Goal: Information Seeking & Learning: Compare options

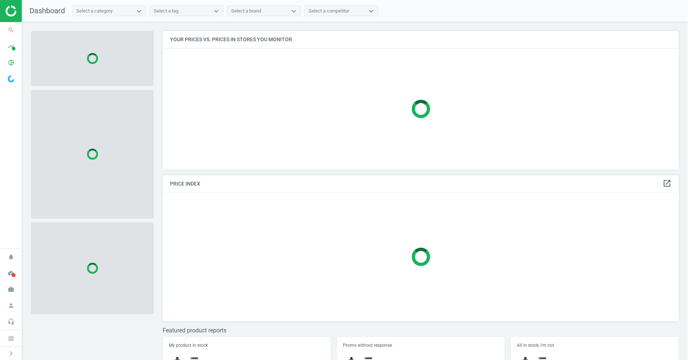
scroll to position [152, 523]
click at [9, 30] on icon "search" at bounding box center [11, 30] width 14 height 14
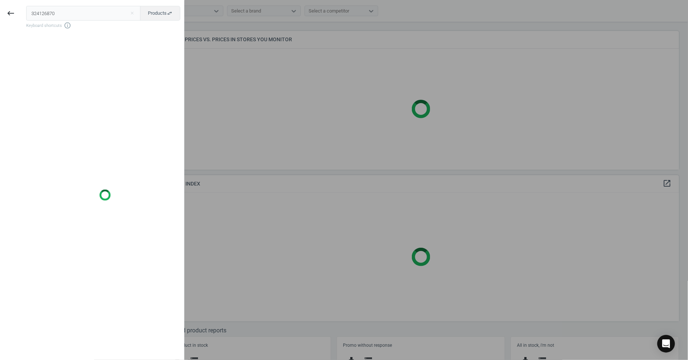
type input "324126870"
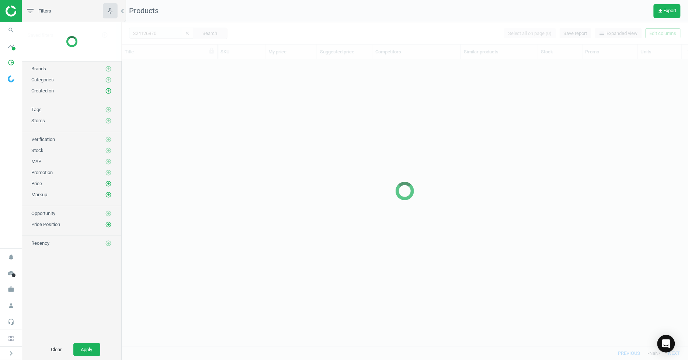
scroll to position [274, 560]
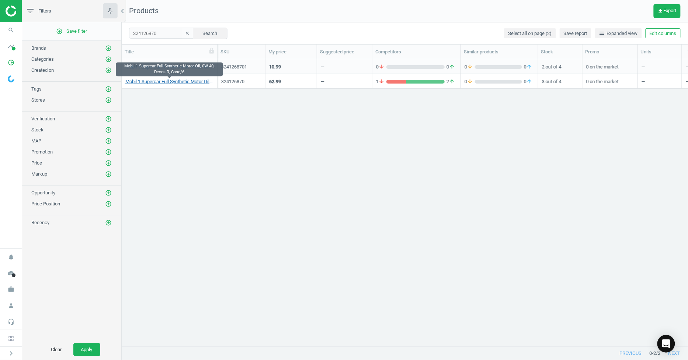
click at [175, 82] on link "Mobil 1 Supercar Full Synthetic Motor Oil, 0W-40, Dexos R, Case/6" at bounding box center [169, 81] width 88 height 7
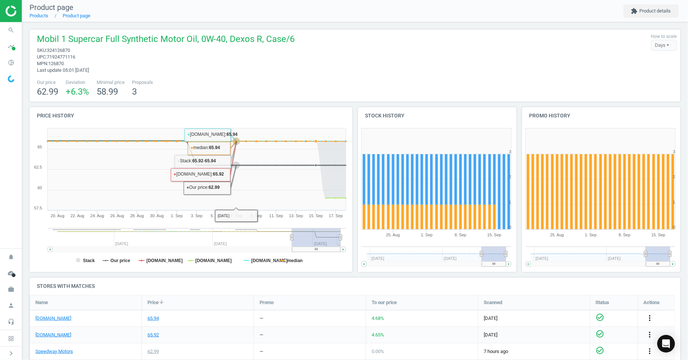
scroll to position [100, 0]
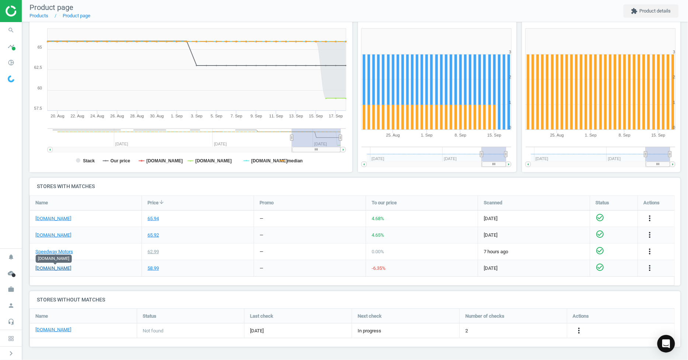
click at [66, 270] on link "[DOMAIN_NAME]" at bounding box center [53, 268] width 36 height 7
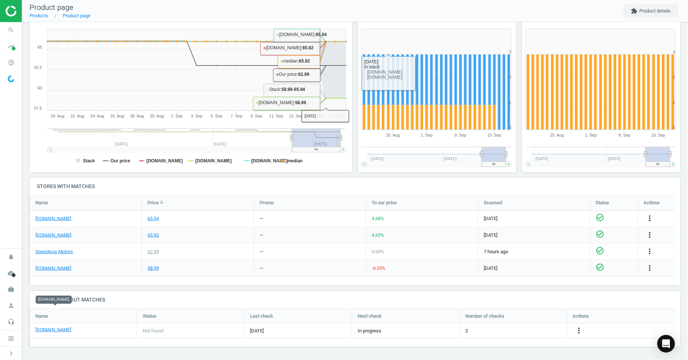
scroll to position [0, 0]
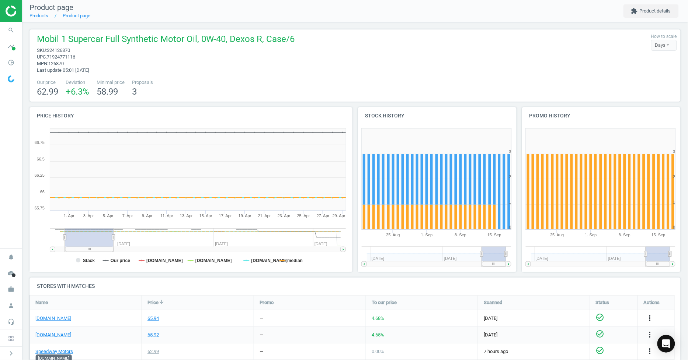
drag, startPoint x: 294, startPoint y: 238, endPoint x: 64, endPoint y: 252, distance: 229.9
click at [64, 252] on icon "Created with Highstock 6.2.0 Stack Our price pitstopusa.com summitracing.com je…" at bounding box center [189, 198] width 320 height 147
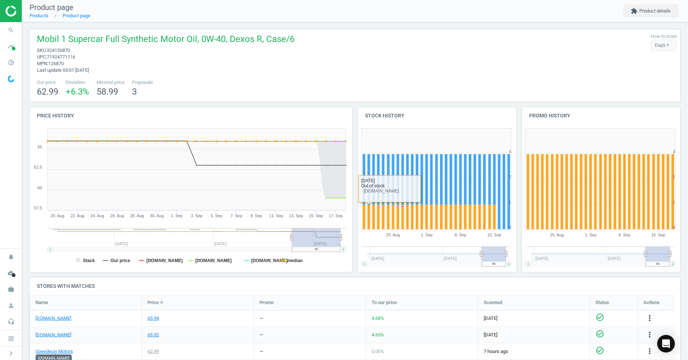
drag, startPoint x: 111, startPoint y: 237, endPoint x: 363, endPoint y: 223, distance: 252.8
click at [369, 224] on div "Price history Created with Highstock 6.2.0 Stack Our price pitstopusa.com summi…" at bounding box center [355, 192] width 656 height 171
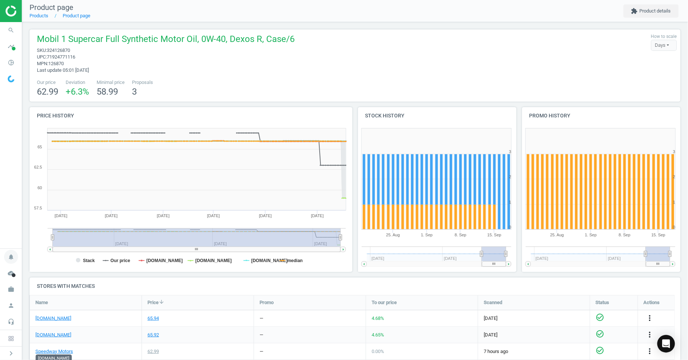
drag, startPoint x: 290, startPoint y: 238, endPoint x: 15, endPoint y: 251, distance: 275.2
click at [17, 251] on section "search Search timeline Data delivery Overview Matches dashboard Matches Rematch…" at bounding box center [344, 180] width 688 height 360
click at [292, 260] on tspan "median" at bounding box center [294, 260] width 15 height 5
click at [116, 263] on tspan "Our price" at bounding box center [121, 260] width 20 height 5
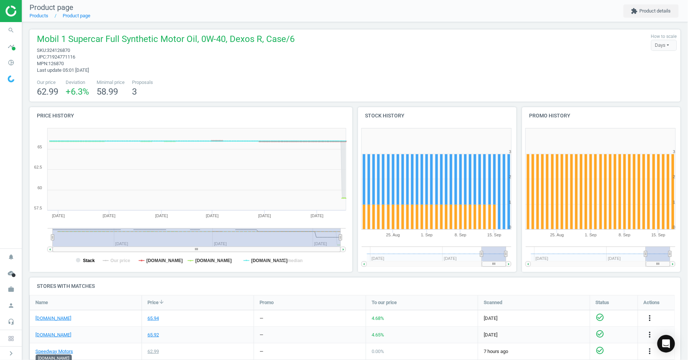
click at [83, 261] on tspan "Stack" at bounding box center [89, 260] width 12 height 5
click at [259, 260] on tspan "[DOMAIN_NAME]" at bounding box center [269, 260] width 36 height 5
click at [160, 262] on tspan "[DOMAIN_NAME]" at bounding box center [164, 260] width 36 height 5
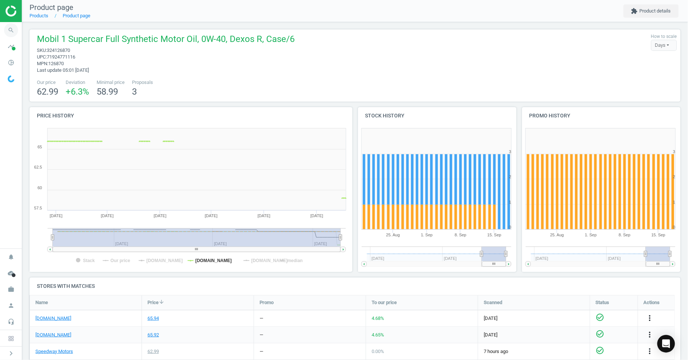
click at [14, 29] on icon "search" at bounding box center [11, 30] width 14 height 14
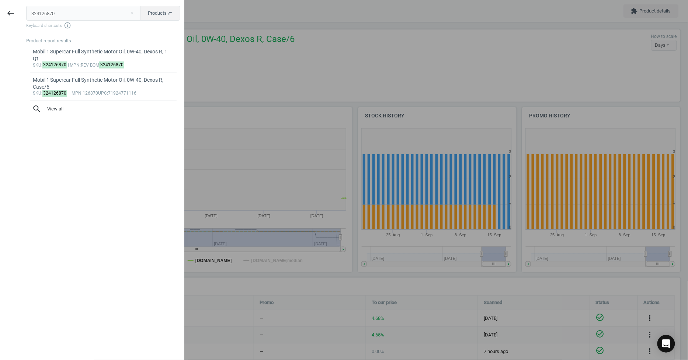
click at [82, 17] on input "324126870" at bounding box center [83, 13] width 115 height 15
click at [94, 15] on input "324126870" at bounding box center [83, 13] width 115 height 15
drag, startPoint x: 94, startPoint y: 15, endPoint x: 89, endPoint y: 24, distance: 9.6
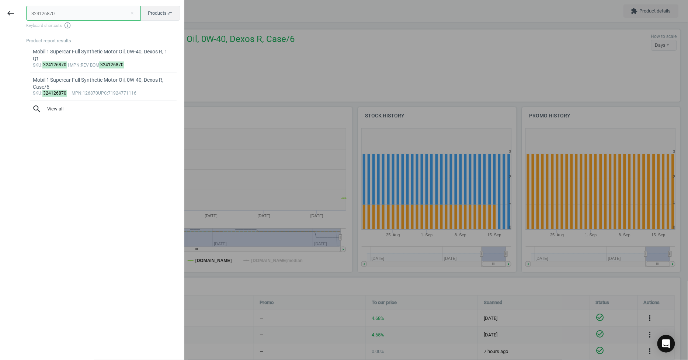
drag, startPoint x: 89, startPoint y: 24, endPoint x: 89, endPoint y: 15, distance: 9.2
click at [89, 15] on input "324126870" at bounding box center [83, 13] width 115 height 15
paste input "7457078NB"
type input "7457078NB"
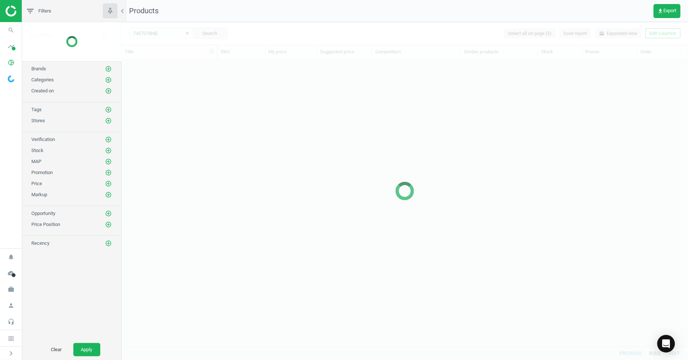
scroll to position [274, 560]
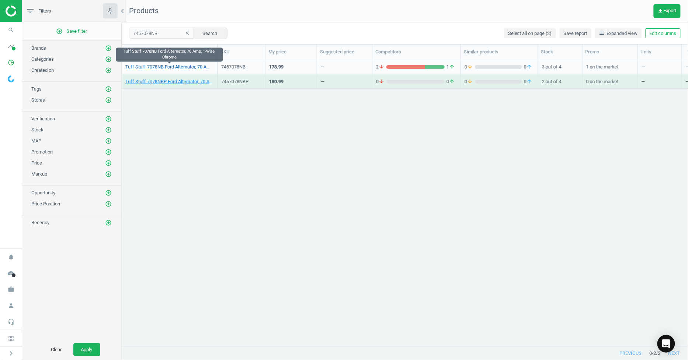
click at [178, 67] on link "Tuff Stuff 7078NB Ford Alternator, 70 Amp, 1-Wire, Chrome" at bounding box center [169, 67] width 88 height 7
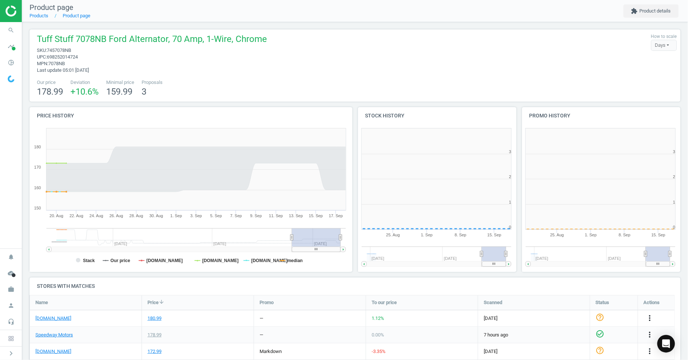
scroll to position [160, 170]
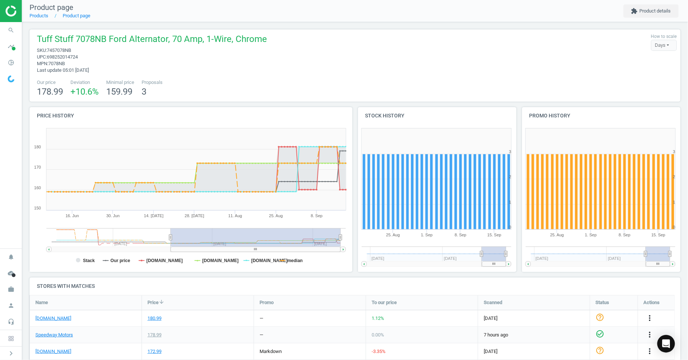
drag, startPoint x: 291, startPoint y: 238, endPoint x: 160, endPoint y: 235, distance: 131.6
click at [169, 235] on icon at bounding box center [170, 238] width 3 height 6
drag, startPoint x: 233, startPoint y: 238, endPoint x: 277, endPoint y: 238, distance: 44.2
click at [277, 238] on rect at bounding box center [250, 237] width 181 height 18
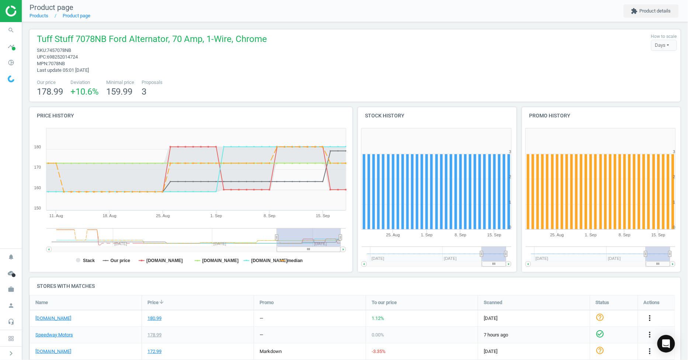
drag, startPoint x: 161, startPoint y: 240, endPoint x: 277, endPoint y: 242, distance: 116.1
click at [277, 242] on g at bounding box center [195, 240] width 299 height 24
click at [83, 260] on tspan "Stack" at bounding box center [89, 260] width 12 height 5
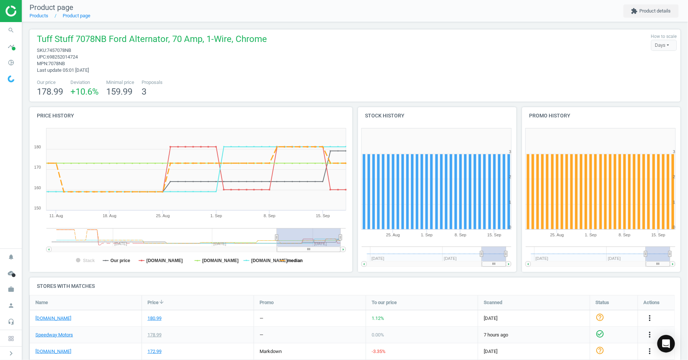
click at [295, 260] on tspan "median" at bounding box center [294, 260] width 15 height 5
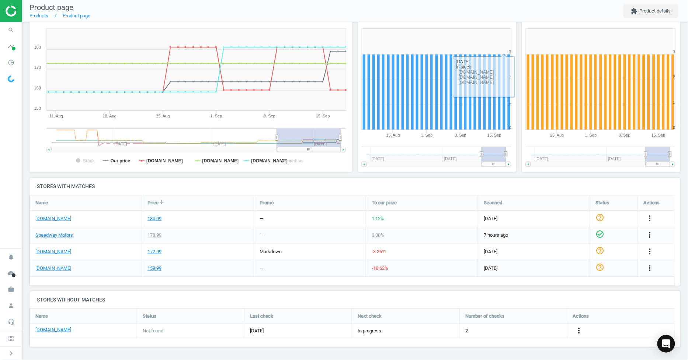
scroll to position [0, 0]
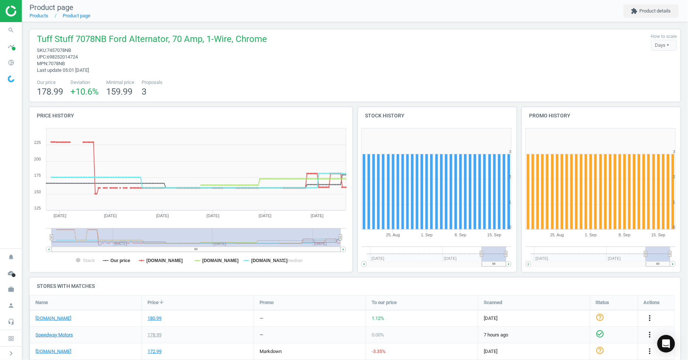
drag, startPoint x: 276, startPoint y: 235, endPoint x: 0, endPoint y: 242, distance: 276.4
click at [0, 242] on section "search Search timeline Data delivery Overview Matches dashboard Matches Rematch…" at bounding box center [344, 180] width 688 height 360
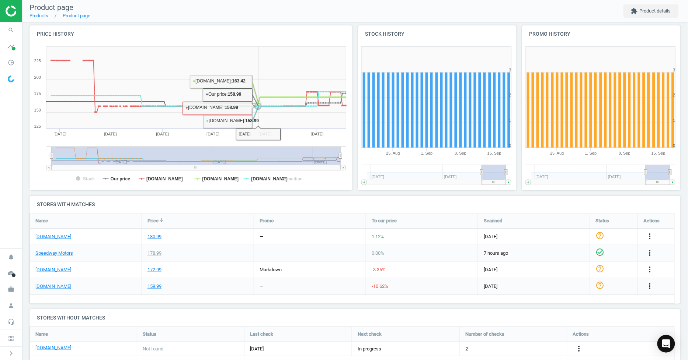
scroll to position [100, 0]
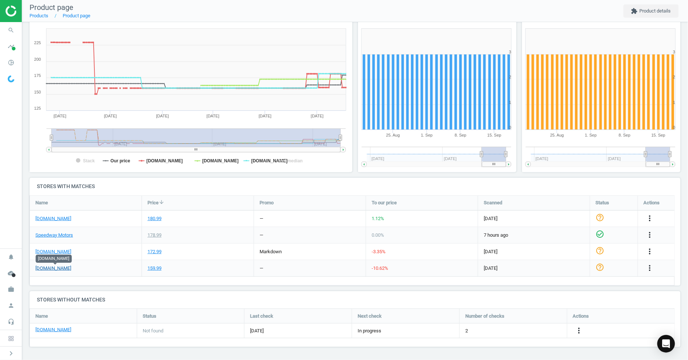
click at [58, 271] on link "[DOMAIN_NAME]" at bounding box center [53, 268] width 36 height 7
click at [7, 34] on icon "search" at bounding box center [11, 30] width 14 height 14
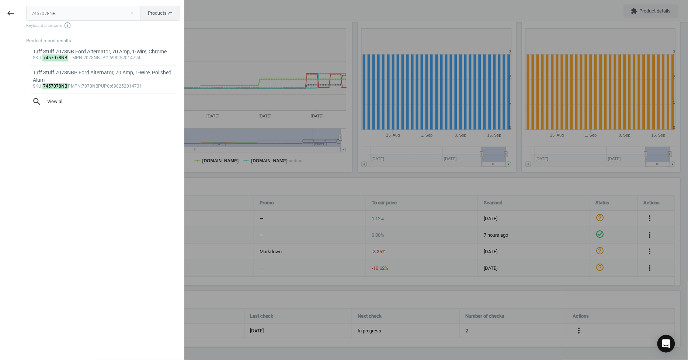
click at [112, 12] on input "7457078NB" at bounding box center [83, 13] width 115 height 15
type input "47546863"
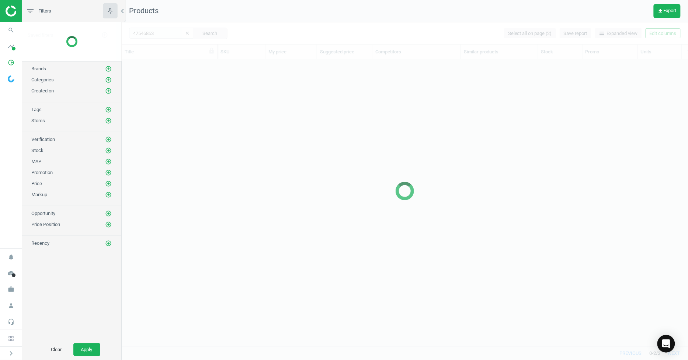
scroll to position [274, 560]
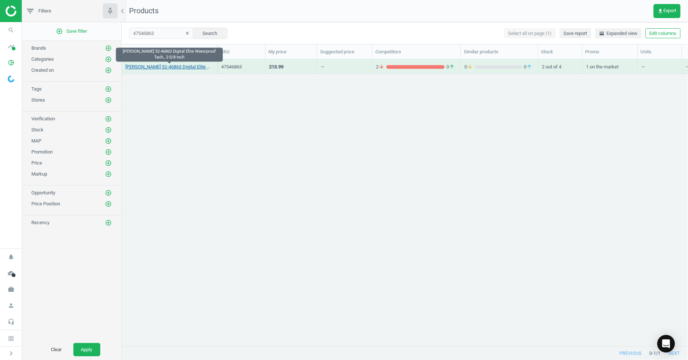
click at [189, 67] on link "Longacre 52-46863 Digital Elite Waterproof Tach., 2-5/8 Inch" at bounding box center [169, 67] width 88 height 7
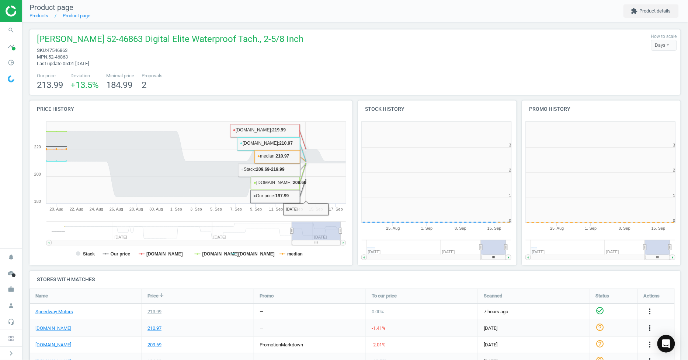
scroll to position [160, 170]
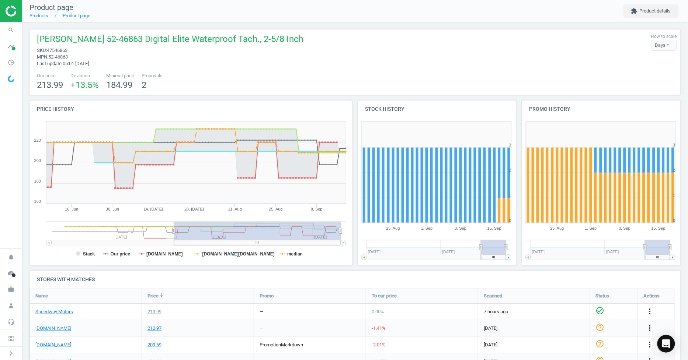
drag, startPoint x: 292, startPoint y: 231, endPoint x: 174, endPoint y: 224, distance: 118.5
click at [174, 224] on g at bounding box center [195, 234] width 299 height 24
click at [12, 35] on icon "search" at bounding box center [11, 30] width 14 height 14
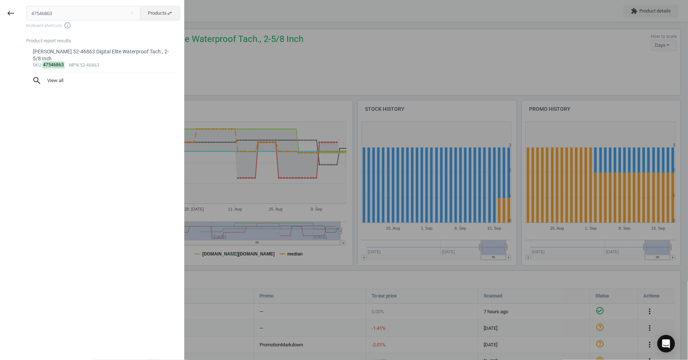
click at [351, 35] on div at bounding box center [344, 180] width 688 height 360
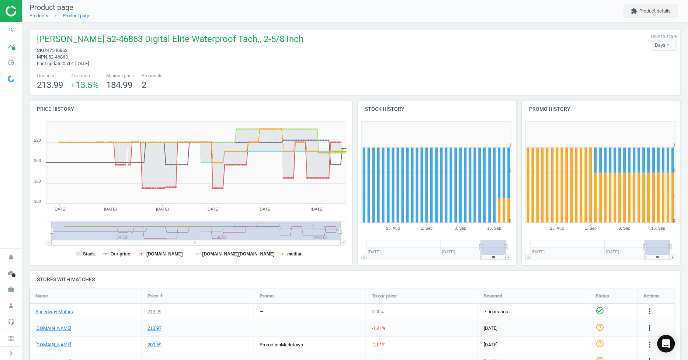
drag, startPoint x: 174, startPoint y: 230, endPoint x: 1, endPoint y: 230, distance: 173.5
click at [2, 232] on section "search Search timeline Data delivery Overview Matches dashboard Matches Rematch…" at bounding box center [344, 180] width 688 height 360
click at [292, 255] on tspan "median" at bounding box center [294, 254] width 15 height 5
click at [292, 253] on tspan "median" at bounding box center [294, 254] width 15 height 5
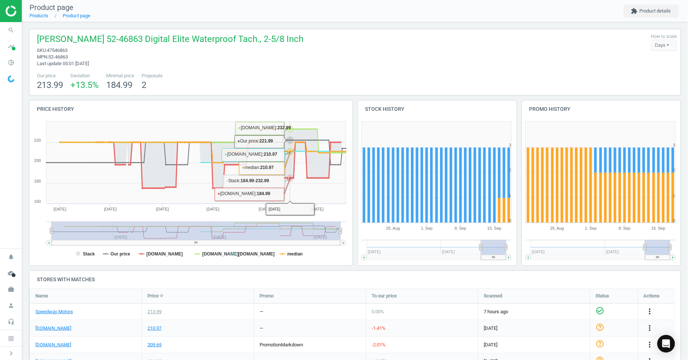
scroll to position [93, 0]
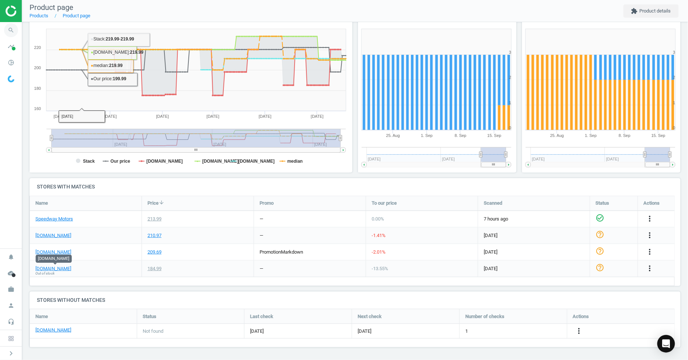
click at [5, 35] on span "search" at bounding box center [11, 30] width 22 height 16
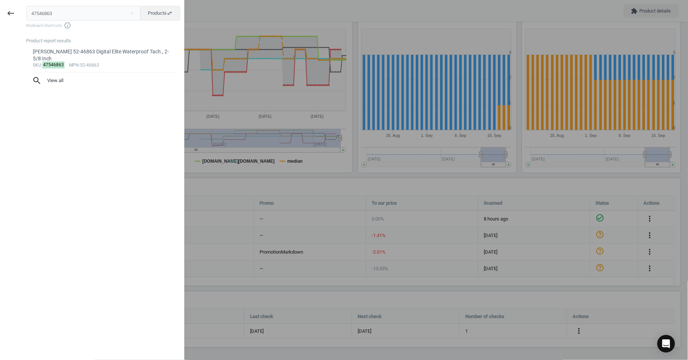
click at [91, 4] on div "47546863 close Products swap_horiz Keyboard shortcuts info_outline Product repo…" at bounding box center [102, 181] width 162 height 360
click at [91, 10] on input "47546863" at bounding box center [83, 13] width 115 height 15
paste input "8410621"
type input "48410621"
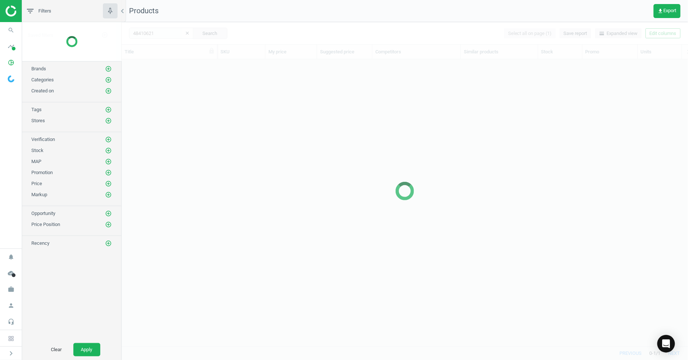
scroll to position [274, 560]
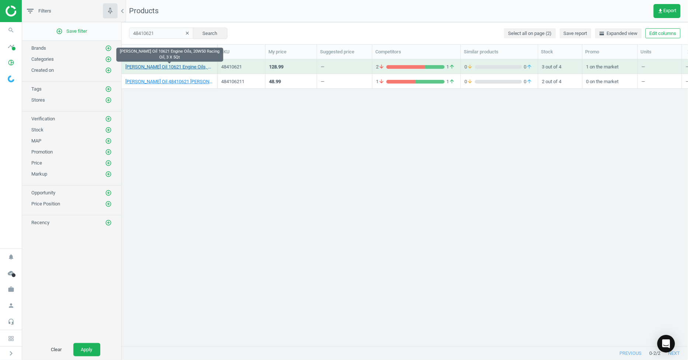
click at [182, 68] on link "Lucas Oil 10621 Engine Oils, 20W50 Racing Oil, 3 X 5Qt" at bounding box center [169, 67] width 88 height 7
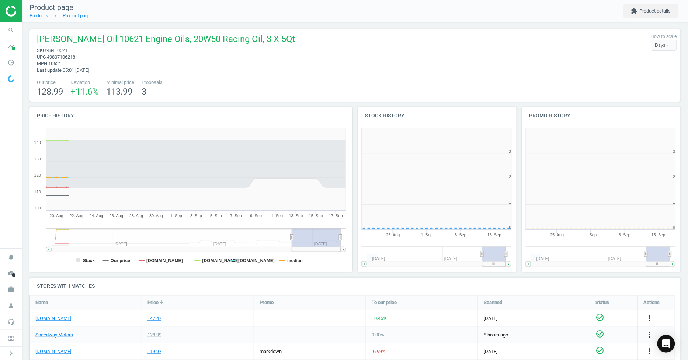
scroll to position [160, 170]
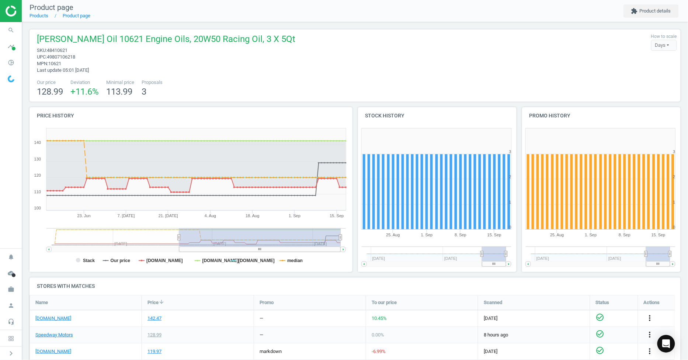
drag, startPoint x: 292, startPoint y: 237, endPoint x: 179, endPoint y: 230, distance: 113.0
click at [179, 230] on g at bounding box center [195, 240] width 299 height 24
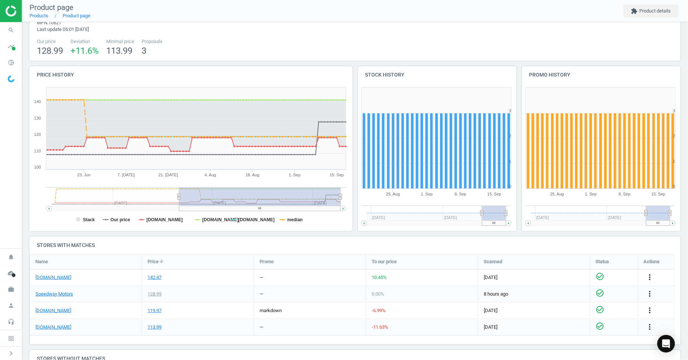
click at [109, 219] on rect at bounding box center [189, 157] width 320 height 147
click at [89, 218] on tspan "Stack" at bounding box center [89, 219] width 12 height 5
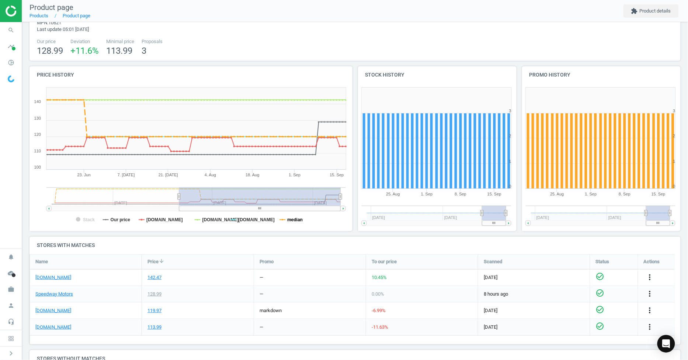
click at [291, 218] on tspan "median" at bounding box center [294, 219] width 15 height 5
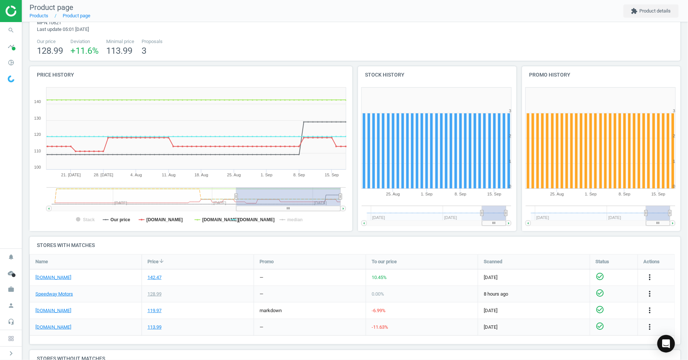
drag, startPoint x: 178, startPoint y: 196, endPoint x: 236, endPoint y: 203, distance: 58.2
click at [236, 203] on g at bounding box center [195, 200] width 299 height 24
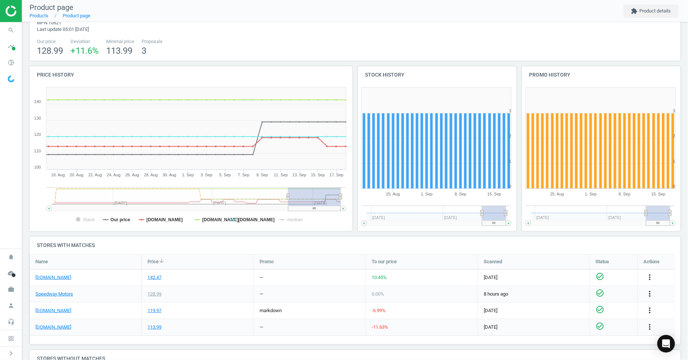
drag, startPoint x: 237, startPoint y: 196, endPoint x: 284, endPoint y: 200, distance: 46.9
click at [288, 198] on icon at bounding box center [287, 197] width 3 height 6
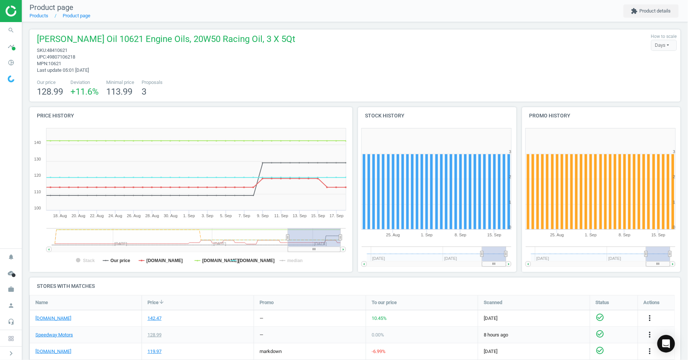
click at [57, 50] on span "48410621" at bounding box center [57, 51] width 21 height 6
copy span "48410621"
click at [8, 28] on icon "search" at bounding box center [11, 30] width 14 height 14
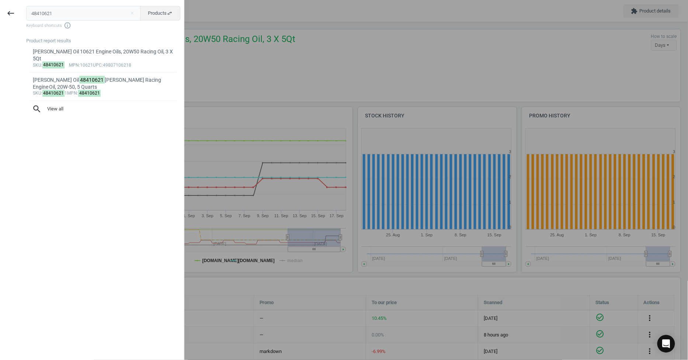
click at [95, 8] on input "48410621" at bounding box center [83, 13] width 115 height 15
type input "92614010961"
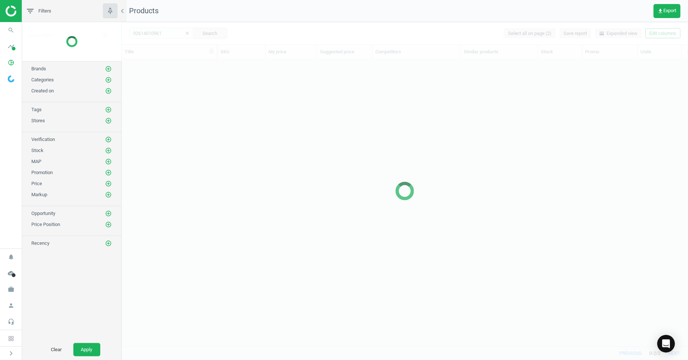
scroll to position [274, 560]
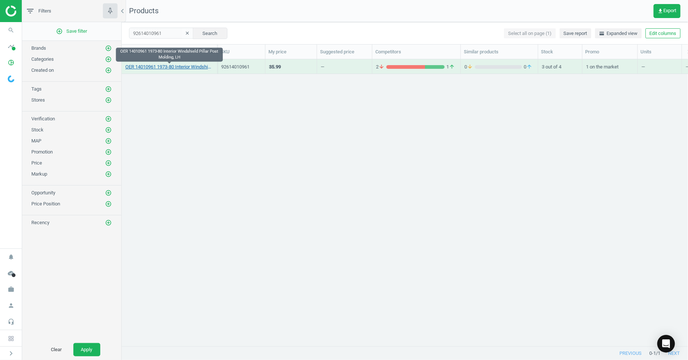
click at [198, 66] on link "OER 14010961 1973-80 Interior Windshield Pillar Post Molding, LH" at bounding box center [169, 67] width 88 height 7
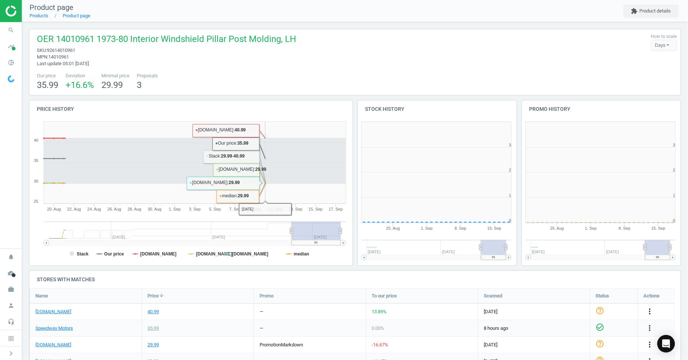
scroll to position [160, 170]
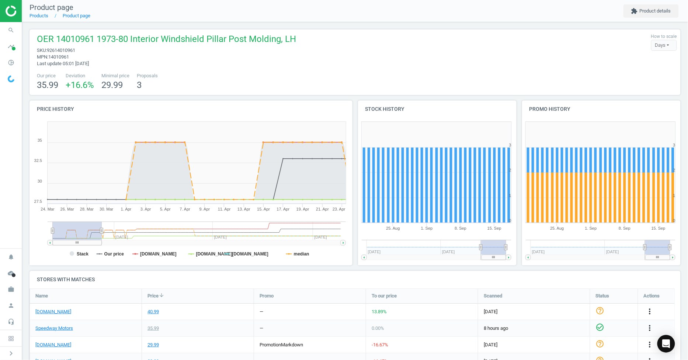
drag, startPoint x: 294, startPoint y: 231, endPoint x: 20, endPoint y: 242, distance: 274.0
click at [20, 242] on section "search Search timeline Data delivery Overview Matches dashboard Matches Rematch…" at bounding box center [344, 180] width 688 height 360
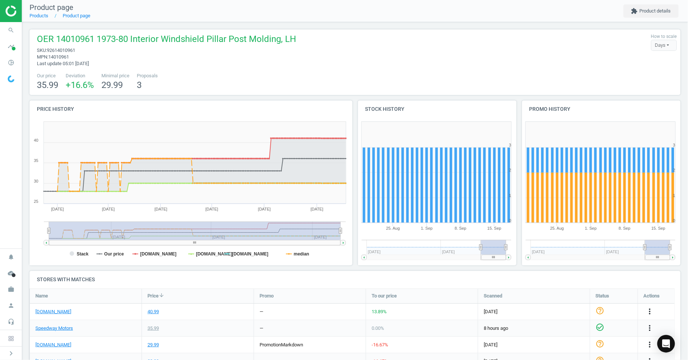
drag, startPoint x: 102, startPoint y: 231, endPoint x: 426, endPoint y: 249, distance: 324.0
click at [429, 227] on div "Price history Created with Highstock 6.2.0 Stack Our price summitracing.com jeg…" at bounding box center [355, 186] width 656 height 171
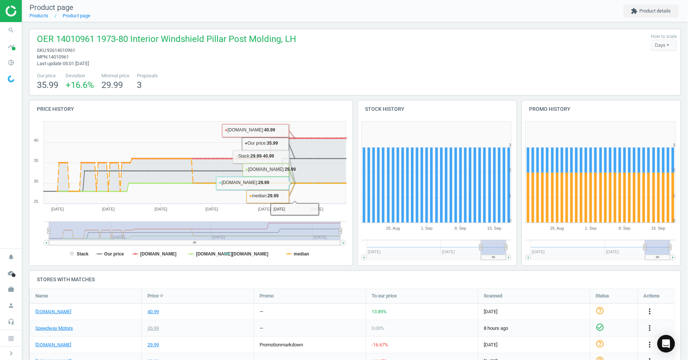
scroll to position [93, 0]
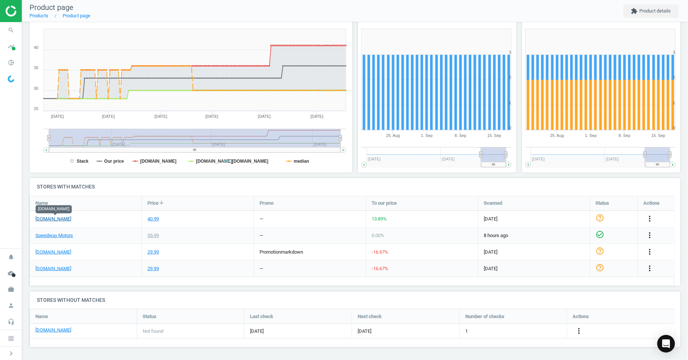
click at [62, 220] on link "[DOMAIN_NAME]" at bounding box center [53, 219] width 36 height 7
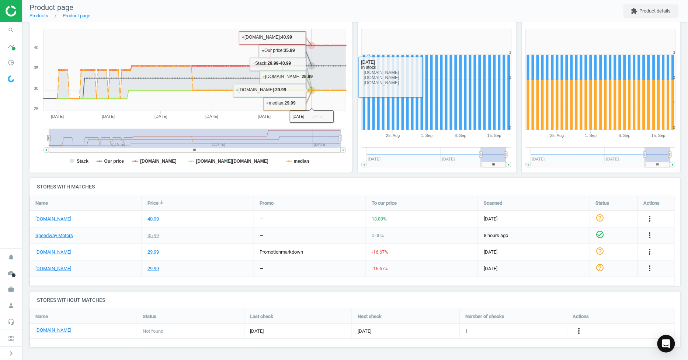
scroll to position [0, 0]
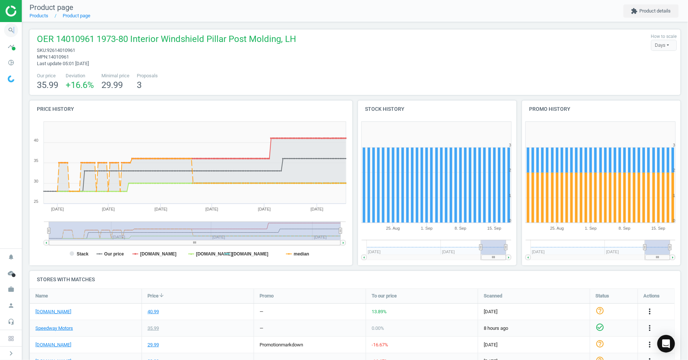
click at [13, 32] on icon "search" at bounding box center [11, 30] width 14 height 14
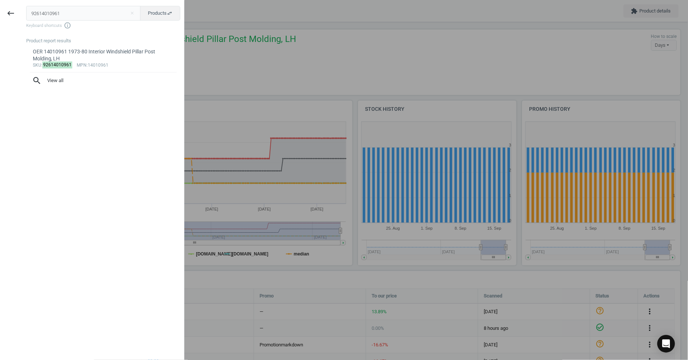
click at [77, 10] on input "92614010961" at bounding box center [83, 13] width 115 height 15
type input "92625953"
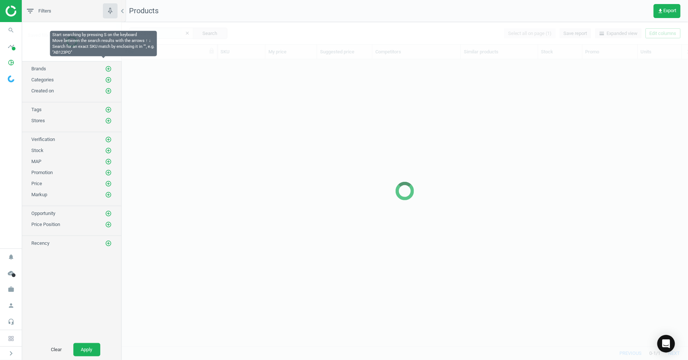
scroll to position [274, 560]
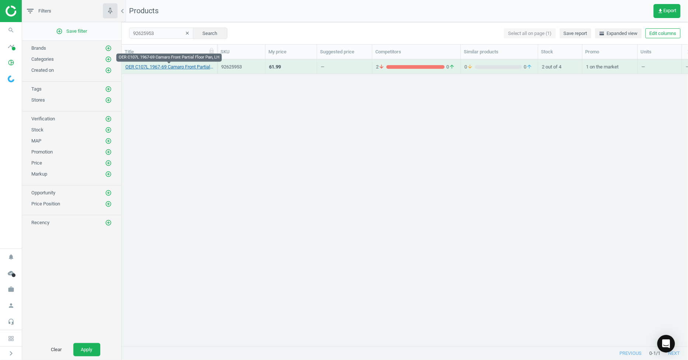
click at [171, 64] on link "OER C107L 1967-69 Camaro Front Partial Floor Pan, LH" at bounding box center [169, 67] width 88 height 7
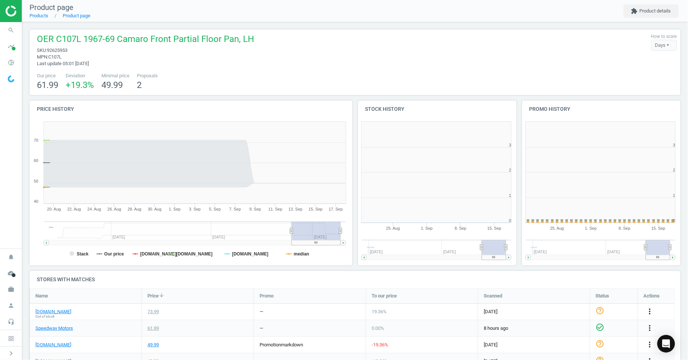
scroll to position [160, 170]
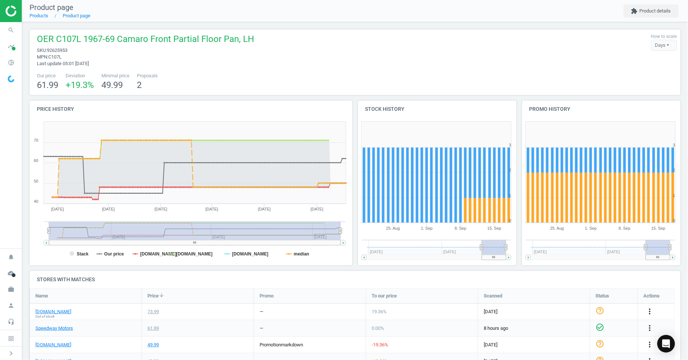
drag, startPoint x: 292, startPoint y: 231, endPoint x: 0, endPoint y: 224, distance: 291.9
click at [0, 224] on section "search Search timeline Data delivery Overview Matches dashboard Matches Rematch…" at bounding box center [344, 180] width 688 height 360
click at [157, 236] on rect at bounding box center [194, 231] width 291 height 18
drag, startPoint x: 107, startPoint y: 232, endPoint x: 47, endPoint y: 219, distance: 61.6
click at [47, 219] on icon "Created with Highstock 6.2.0 Stack Our price [DOMAIN_NAME] [DOMAIN_NAME] [DOMAI…" at bounding box center [189, 191] width 320 height 147
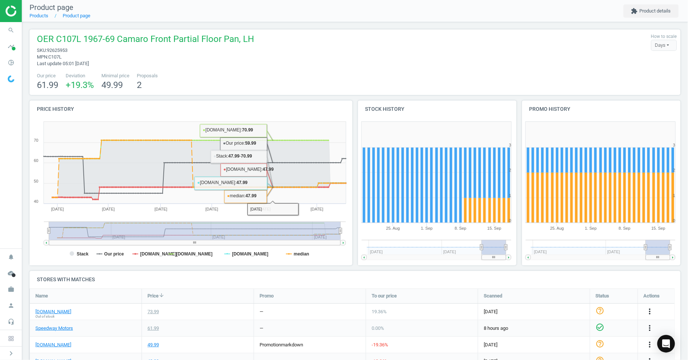
scroll to position [93, 0]
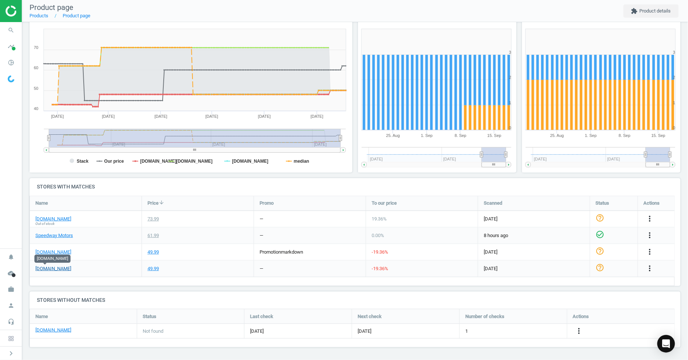
click at [45, 270] on link "[DOMAIN_NAME]" at bounding box center [53, 269] width 36 height 7
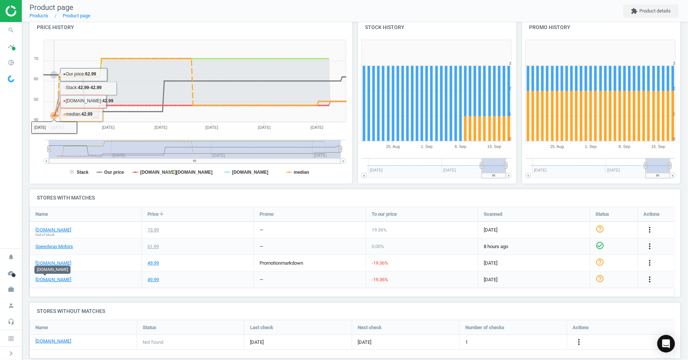
scroll to position [0, 0]
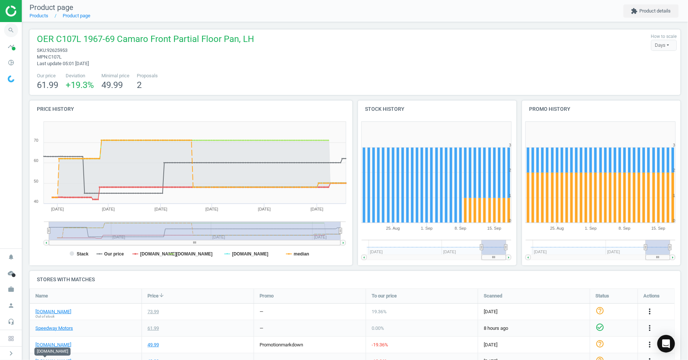
click at [15, 30] on icon "search" at bounding box center [11, 30] width 14 height 14
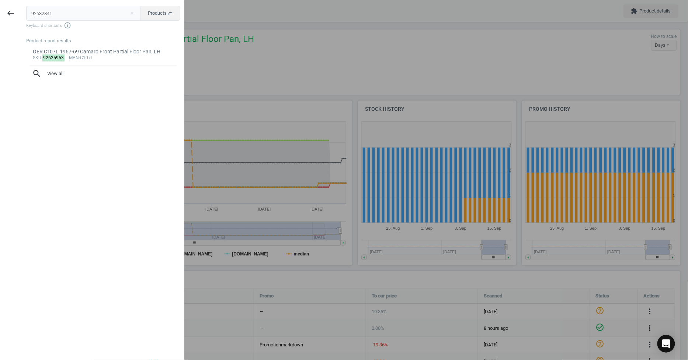
type input "92632841"
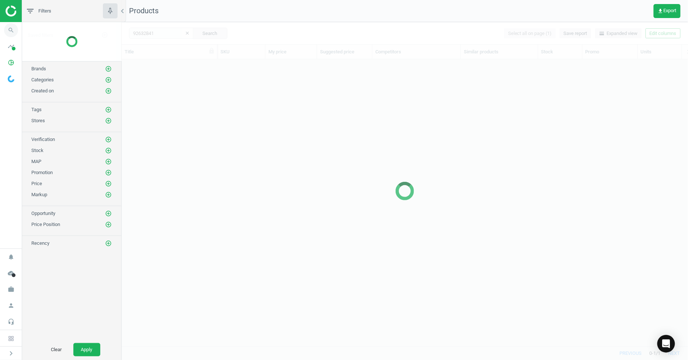
scroll to position [274, 560]
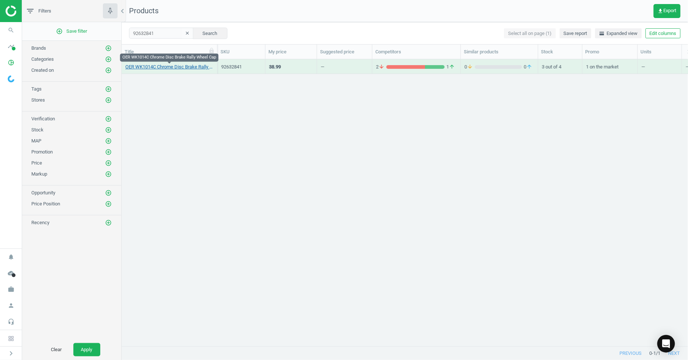
click at [193, 69] on link "OER WK1014C Chrome Disc Brake Rally Wheel Cap" at bounding box center [169, 67] width 88 height 7
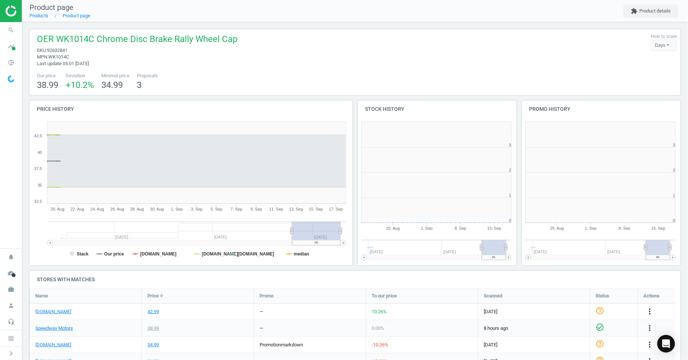
scroll to position [160, 170]
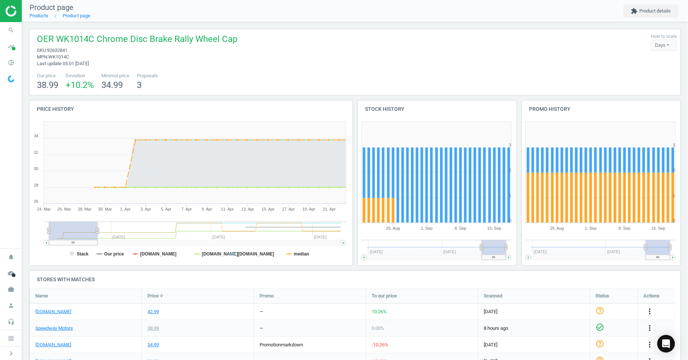
drag, startPoint x: 295, startPoint y: 234, endPoint x: 8, endPoint y: 238, distance: 286.7
click at [7, 238] on section "search Search timeline Data delivery Overview Matches dashboard Matches Rematch…" at bounding box center [344, 180] width 688 height 360
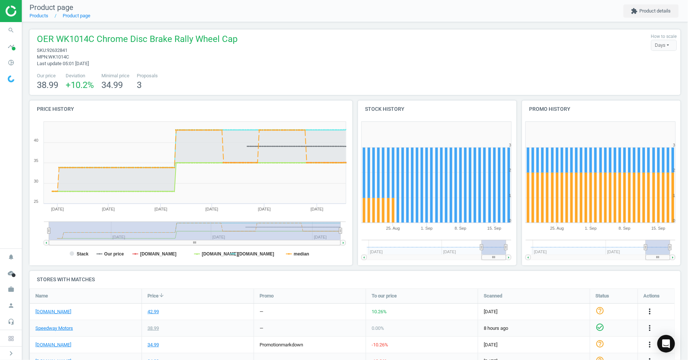
drag, startPoint x: 98, startPoint y: 234, endPoint x: 403, endPoint y: 258, distance: 306.8
click at [402, 261] on div "Price history Created with Highstock 6.2.0 Stack Our price [DOMAIN_NAME] [DOMAI…" at bounding box center [355, 186] width 656 height 171
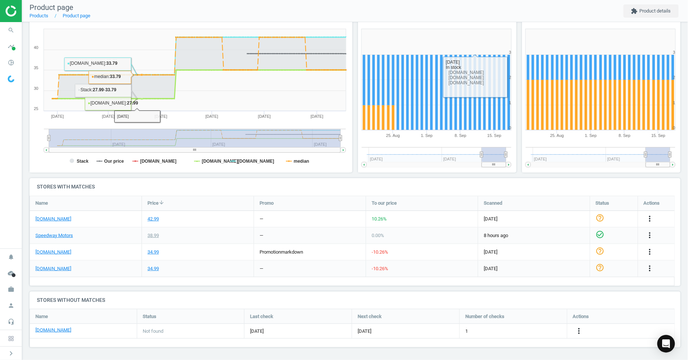
scroll to position [0, 0]
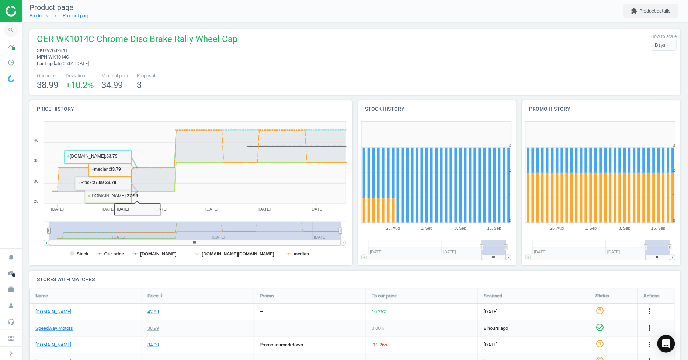
click at [9, 30] on icon "search" at bounding box center [11, 30] width 14 height 14
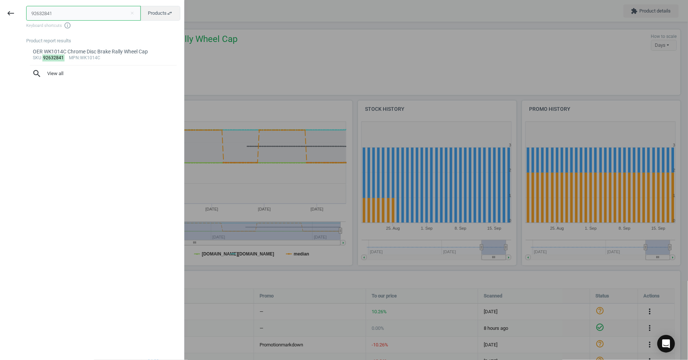
paste input "1822606"
type input "1822606"
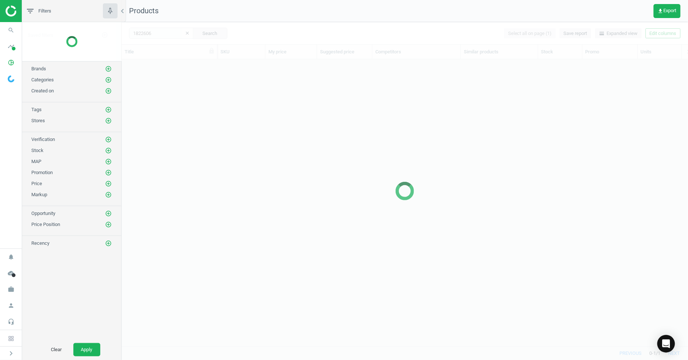
scroll to position [274, 560]
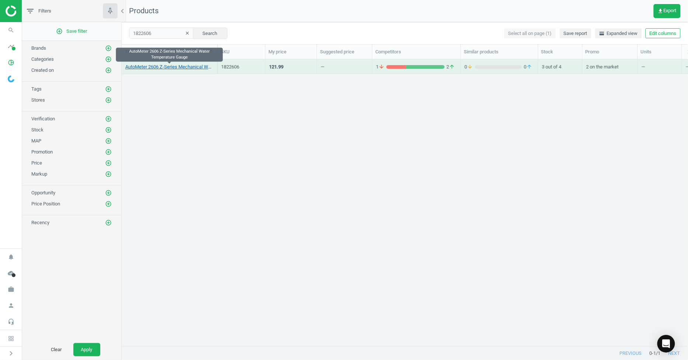
click at [181, 68] on link "AutoMeter 2606 Z-Series Mechanical Water Temperature Gauge" at bounding box center [169, 67] width 88 height 7
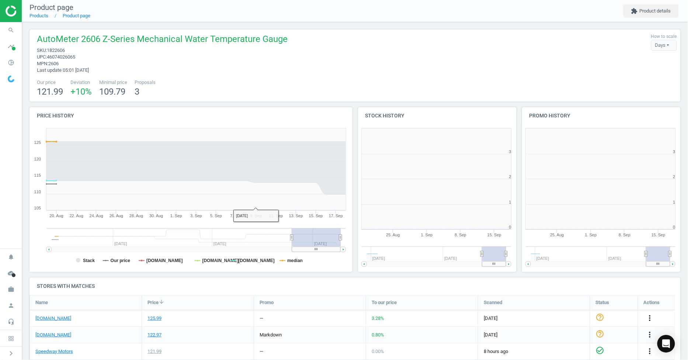
scroll to position [160, 170]
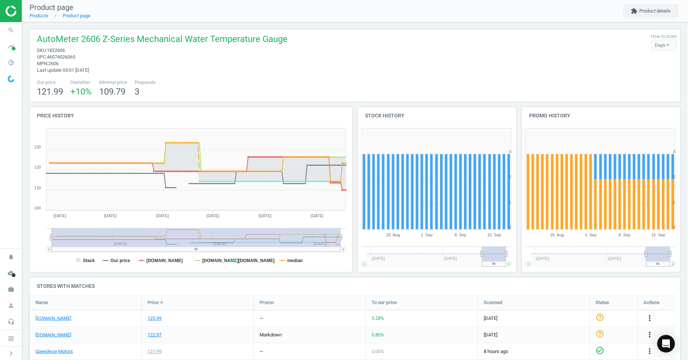
drag, startPoint x: 291, startPoint y: 236, endPoint x: 32, endPoint y: 231, distance: 259.8
click at [32, 231] on icon "Created with Highstock 6.2.0 Stack Our price [DOMAIN_NAME] [DOMAIN_NAME] [DOMAI…" at bounding box center [189, 198] width 320 height 147
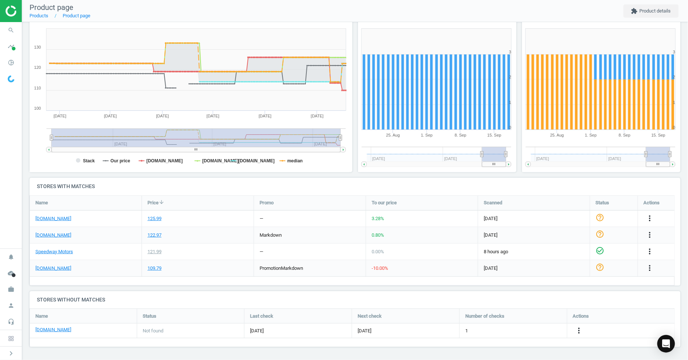
scroll to position [18, 0]
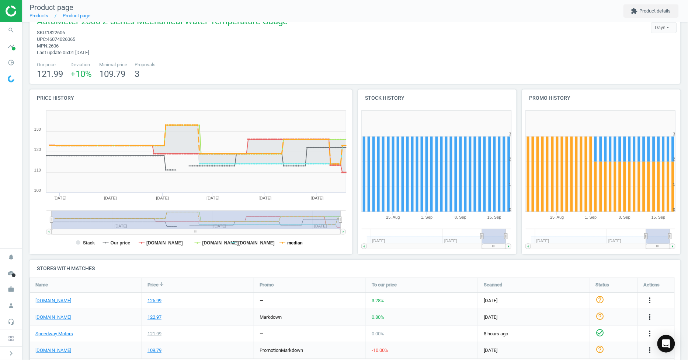
click at [288, 241] on tspan "median" at bounding box center [294, 243] width 15 height 5
click at [248, 244] on tspan "[DOMAIN_NAME]" at bounding box center [256, 243] width 36 height 5
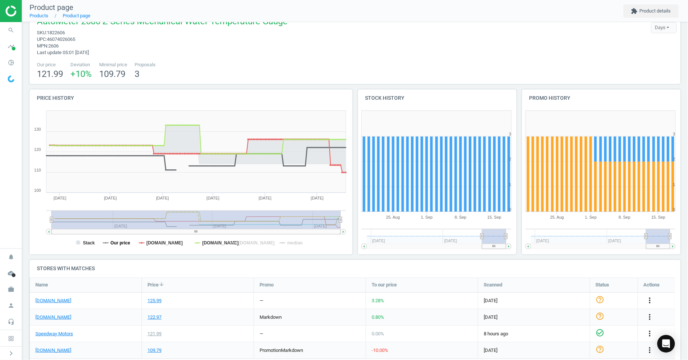
click at [124, 241] on tspan "Our price" at bounding box center [121, 243] width 20 height 5
click at [161, 241] on tspan "[DOMAIN_NAME]" at bounding box center [164, 243] width 36 height 5
click at [207, 244] on tspan "[DOMAIN_NAME]" at bounding box center [220, 243] width 36 height 5
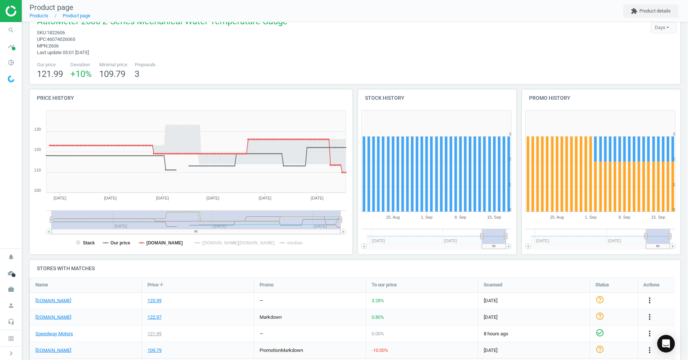
click at [207, 244] on tspan "[DOMAIN_NAME]" at bounding box center [220, 243] width 36 height 5
click at [88, 241] on tspan "Stack" at bounding box center [89, 243] width 12 height 5
